Goal: Navigation & Orientation: Find specific page/section

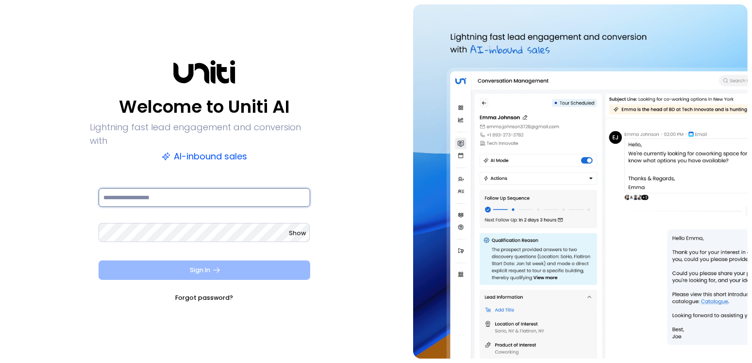
type input "**********"
click at [239, 261] on button "Sign In" at bounding box center [205, 269] width 212 height 19
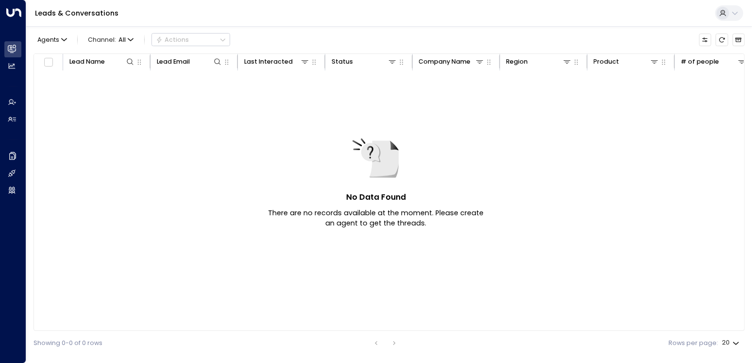
click at [731, 11] on icon at bounding box center [735, 13] width 8 height 8
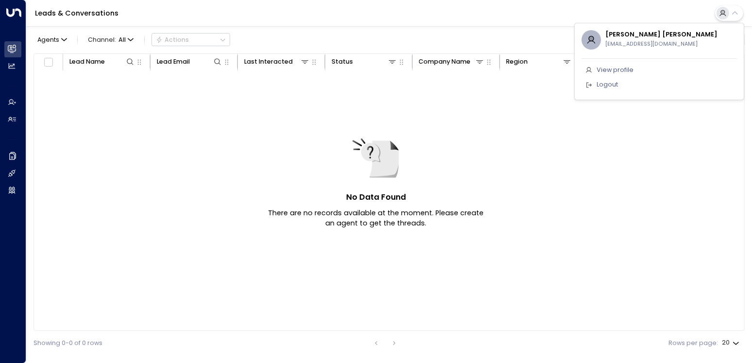
click at [617, 86] on li "Logout" at bounding box center [658, 84] width 155 height 15
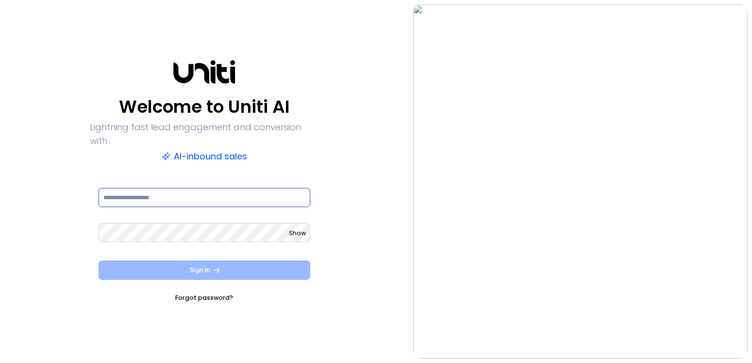
type input "**********"
click at [222, 265] on button "Sign In" at bounding box center [205, 269] width 212 height 19
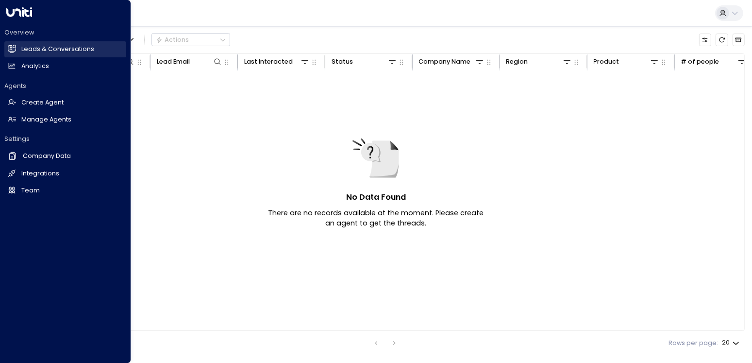
click at [46, 50] on h2 "Leads & Conversations" at bounding box center [57, 49] width 73 height 9
click at [50, 122] on h2 "Manage Agents" at bounding box center [46, 119] width 50 height 9
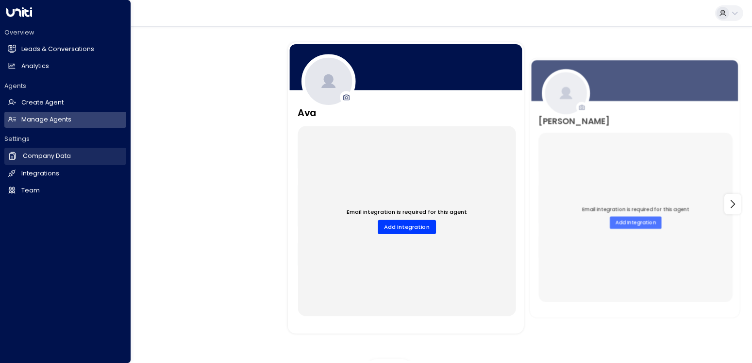
click at [20, 162] on link "Company Data Company Data" at bounding box center [65, 156] width 122 height 17
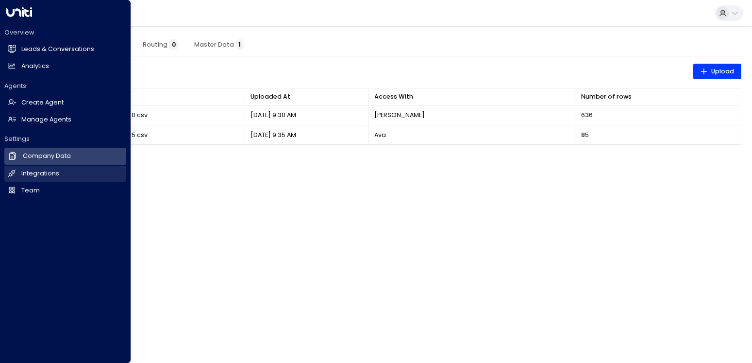
click at [28, 171] on h2 "Integrations" at bounding box center [40, 173] width 38 height 9
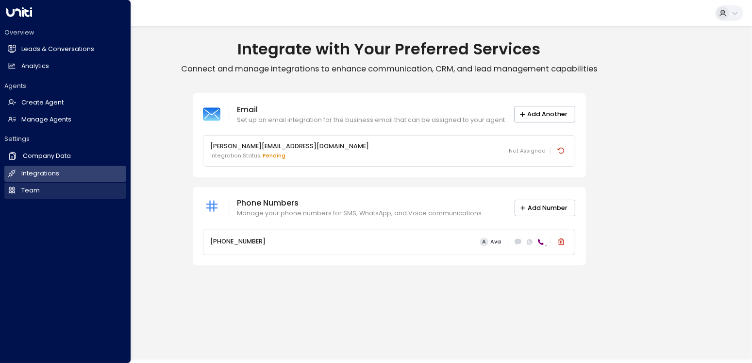
click at [32, 190] on h2 "Team" at bounding box center [30, 190] width 18 height 9
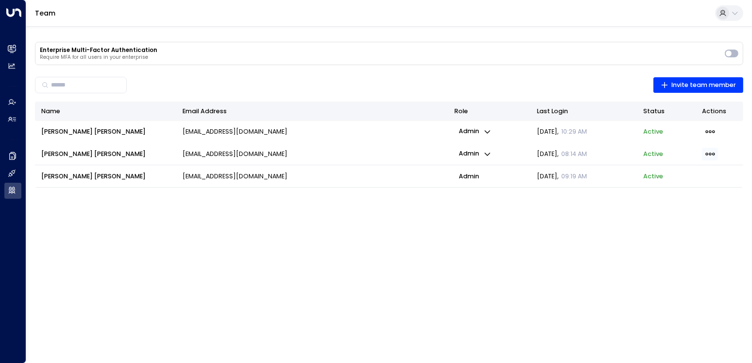
click at [715, 154] on span "button" at bounding box center [710, 154] width 16 height 13
click at [728, 211] on div at bounding box center [376, 181] width 752 height 363
click at [53, 175] on span "[PERSON_NAME]" at bounding box center [93, 176] width 104 height 9
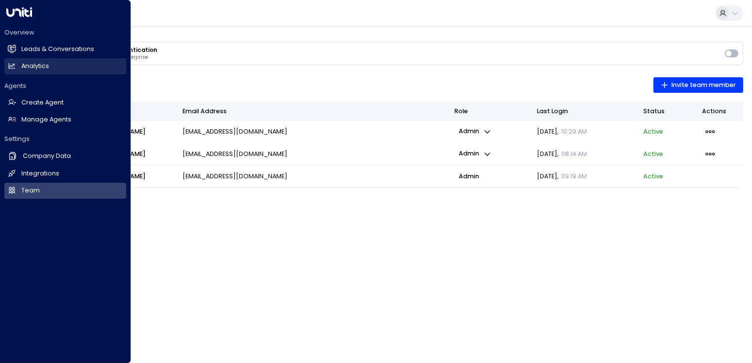
click at [20, 64] on link "Analytics Analytics" at bounding box center [65, 66] width 122 height 16
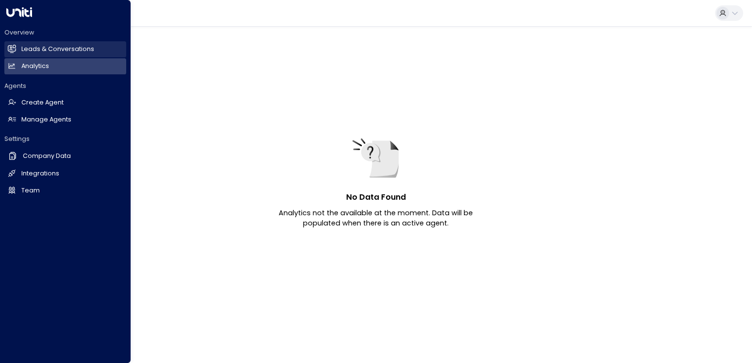
click at [26, 49] on h2 "Leads & Conversations" at bounding box center [57, 49] width 73 height 9
